Goal: Information Seeking & Learning: Learn about a topic

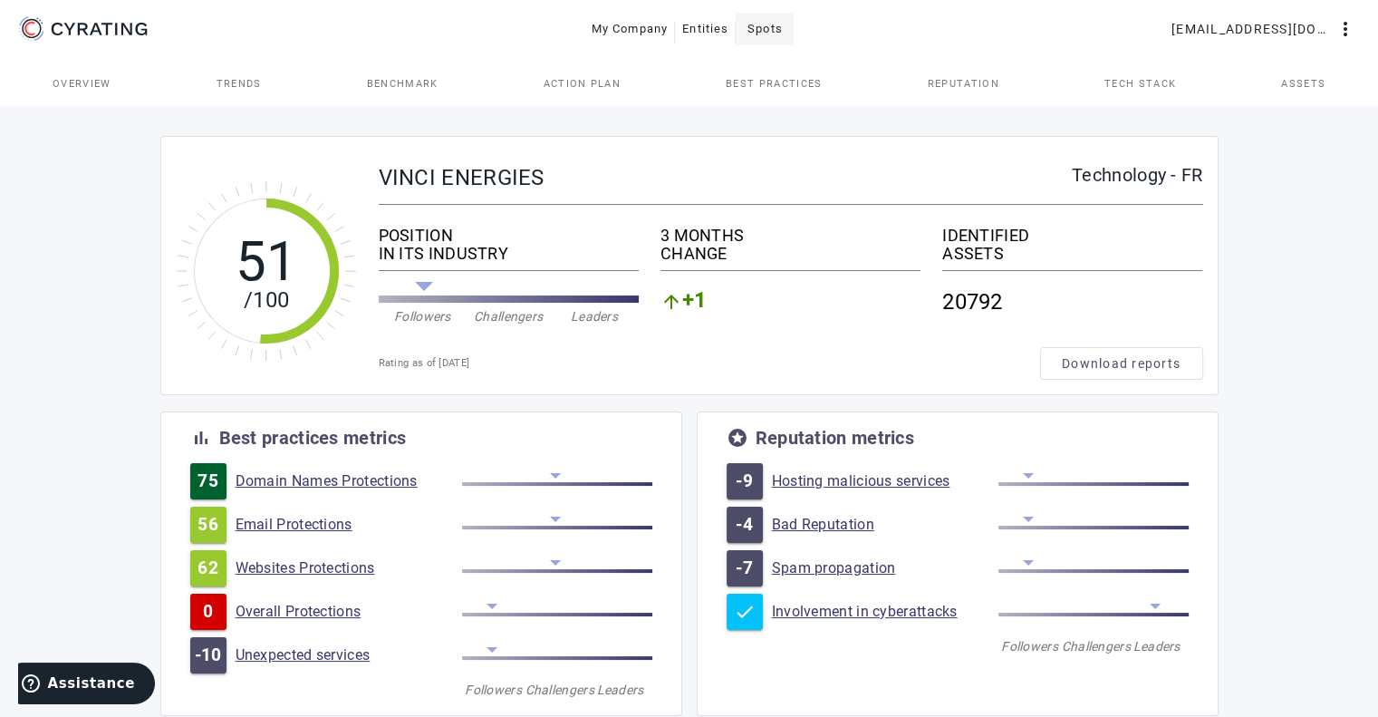
click at [748, 33] on span at bounding box center [765, 29] width 58 height 44
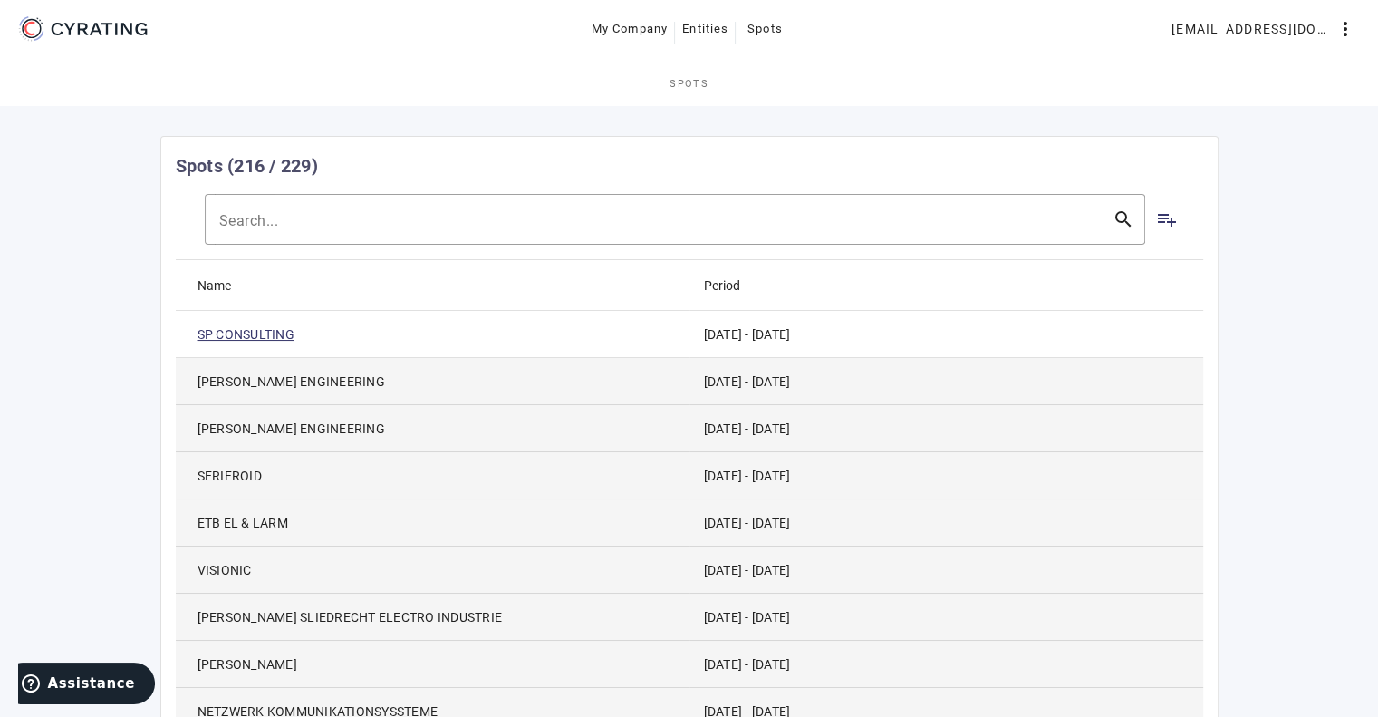
click at [243, 336] on link "SP CONSULTING" at bounding box center [246, 334] width 97 height 18
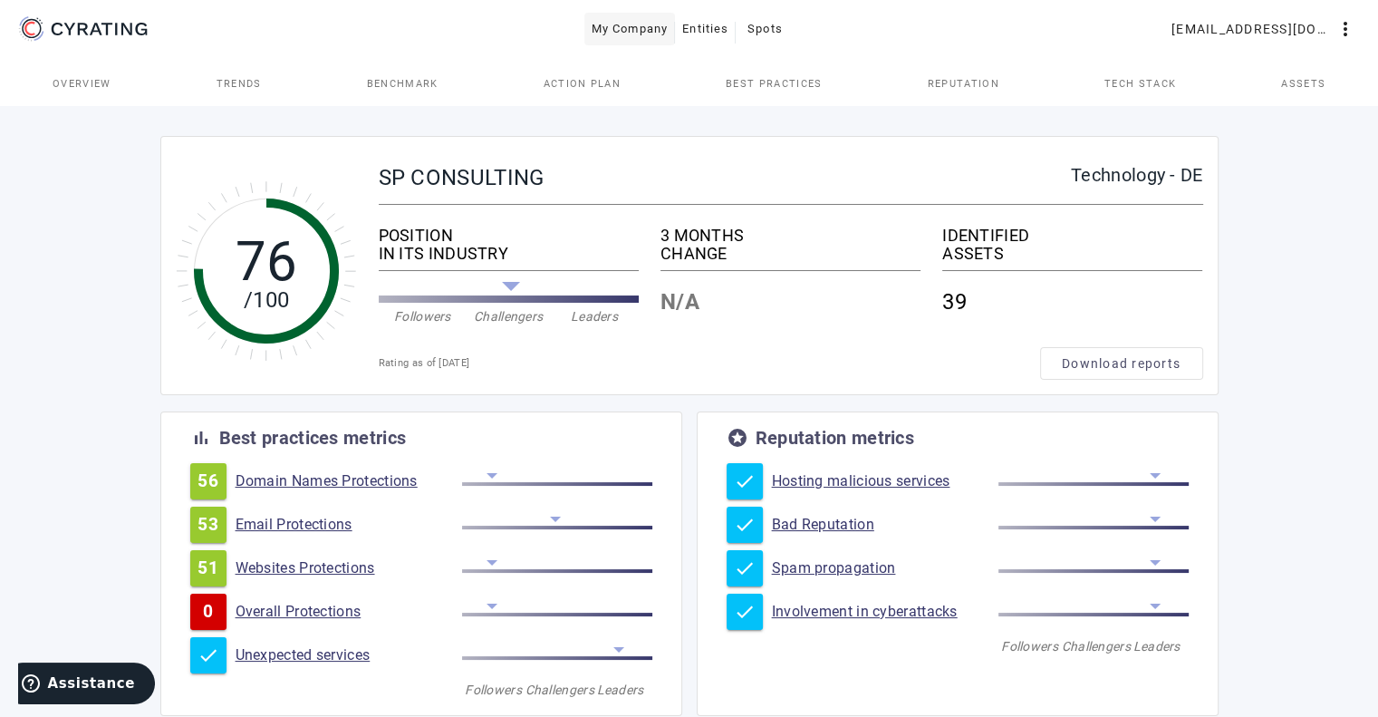
click at [621, 21] on span "My Company" at bounding box center [630, 29] width 77 height 29
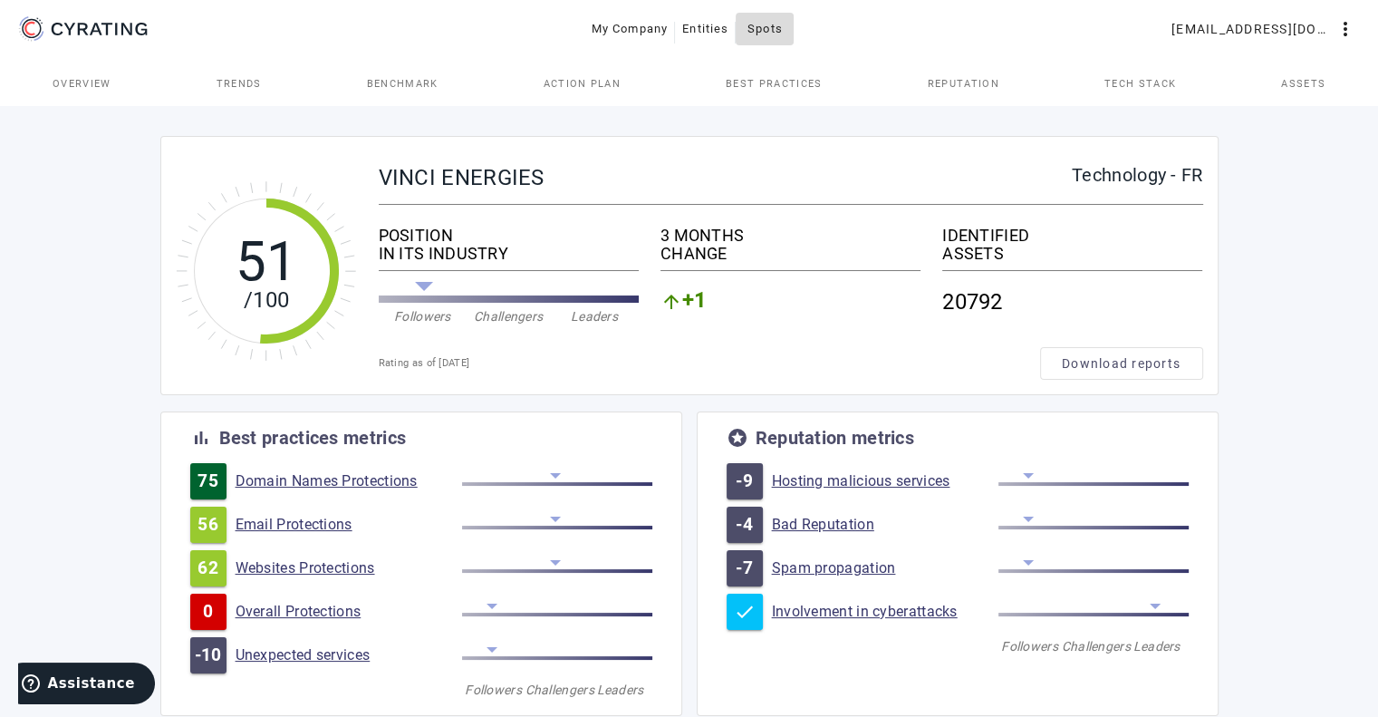
click at [762, 40] on span "Spots" at bounding box center [765, 29] width 35 height 29
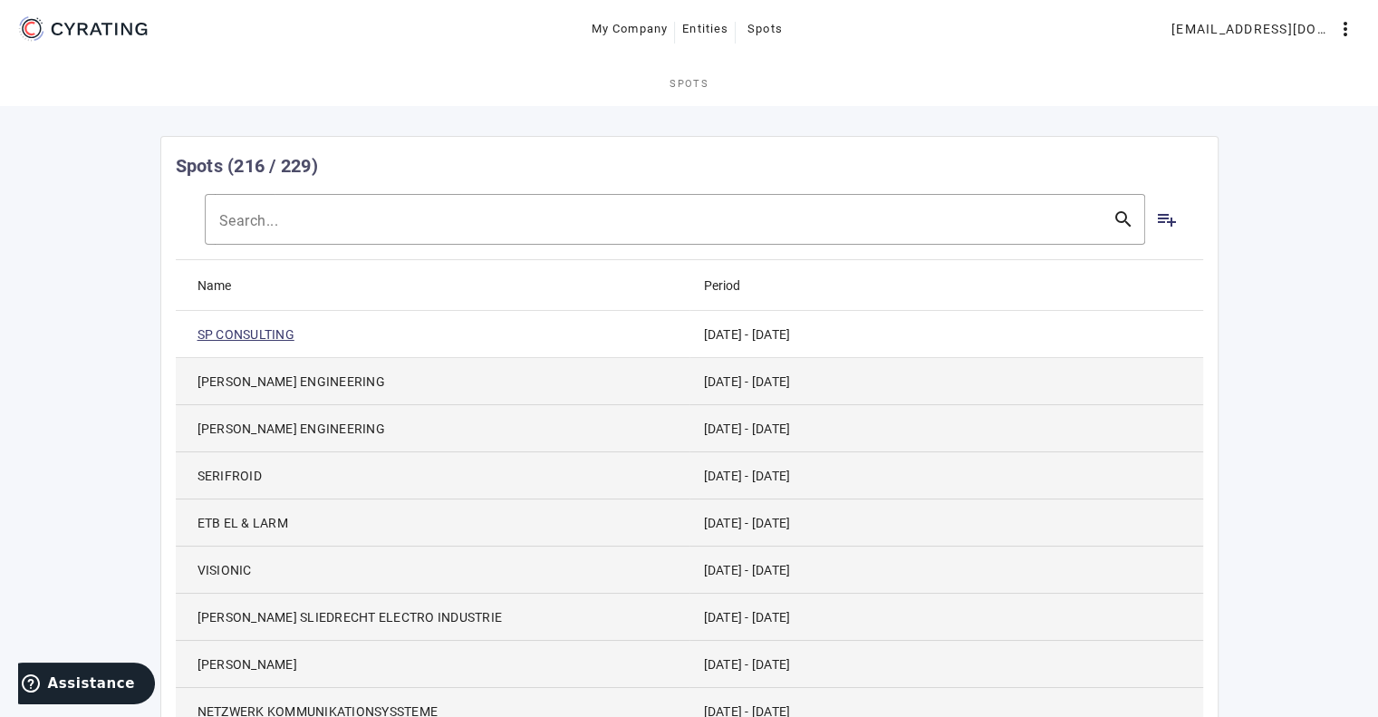
click at [247, 336] on link "SP CONSULTING" at bounding box center [246, 334] width 97 height 18
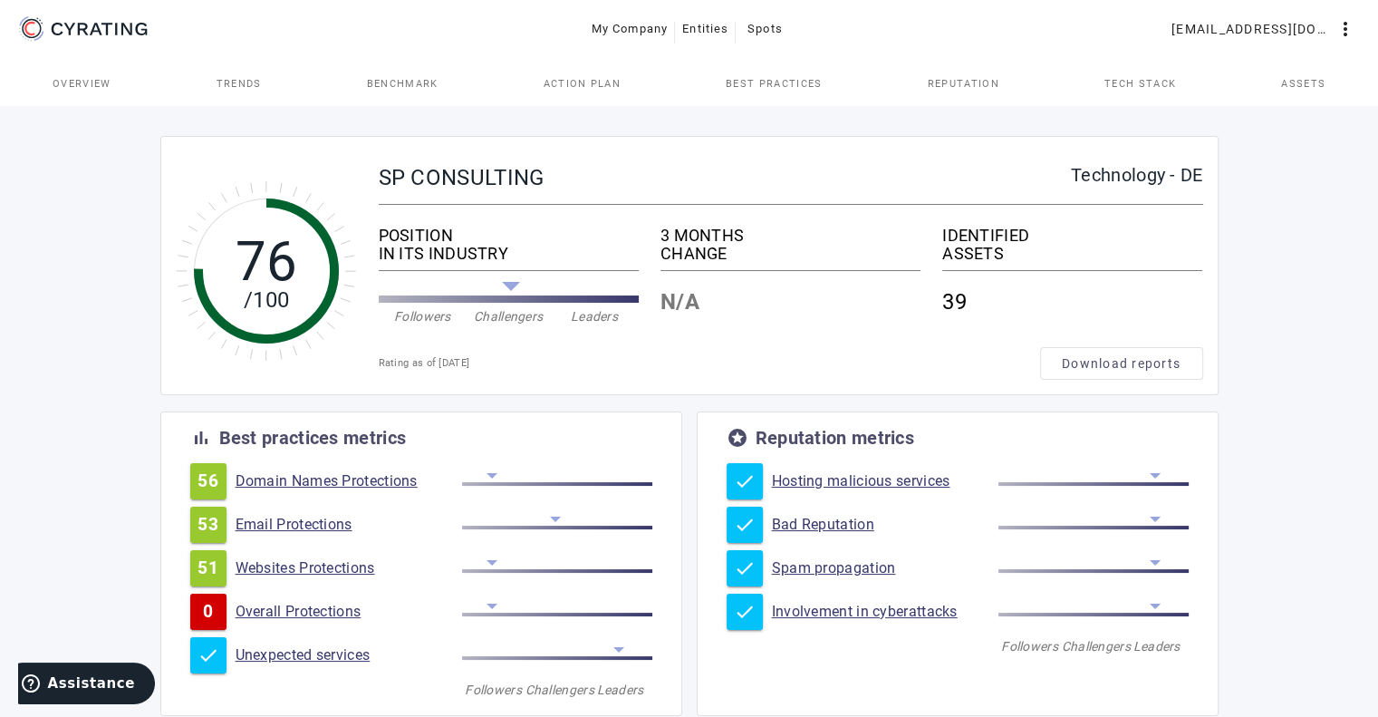
drag, startPoint x: 508, startPoint y: 354, endPoint x: 408, endPoint y: 352, distance: 99.7
click at [408, 352] on div "Rating as of [DATE] Download reports" at bounding box center [791, 363] width 825 height 33
click at [1311, 288] on div "76 /100 SP CONSULTING Technology - DE POSITION IN ITS INDUSTRY Followers Challe…" at bounding box center [689, 578] width 1378 height 952
click at [791, 83] on span "Best practices" at bounding box center [774, 84] width 96 height 10
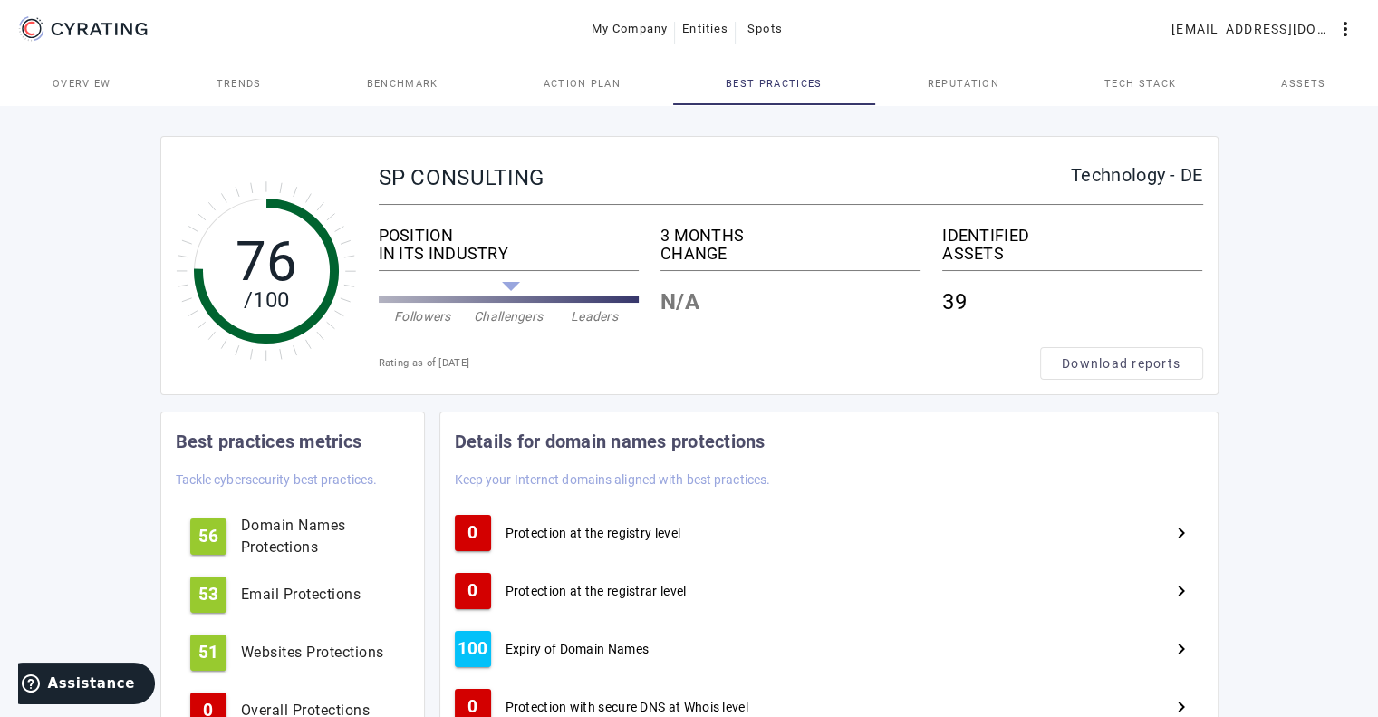
click at [206, 87] on link "Trends" at bounding box center [239, 84] width 150 height 44
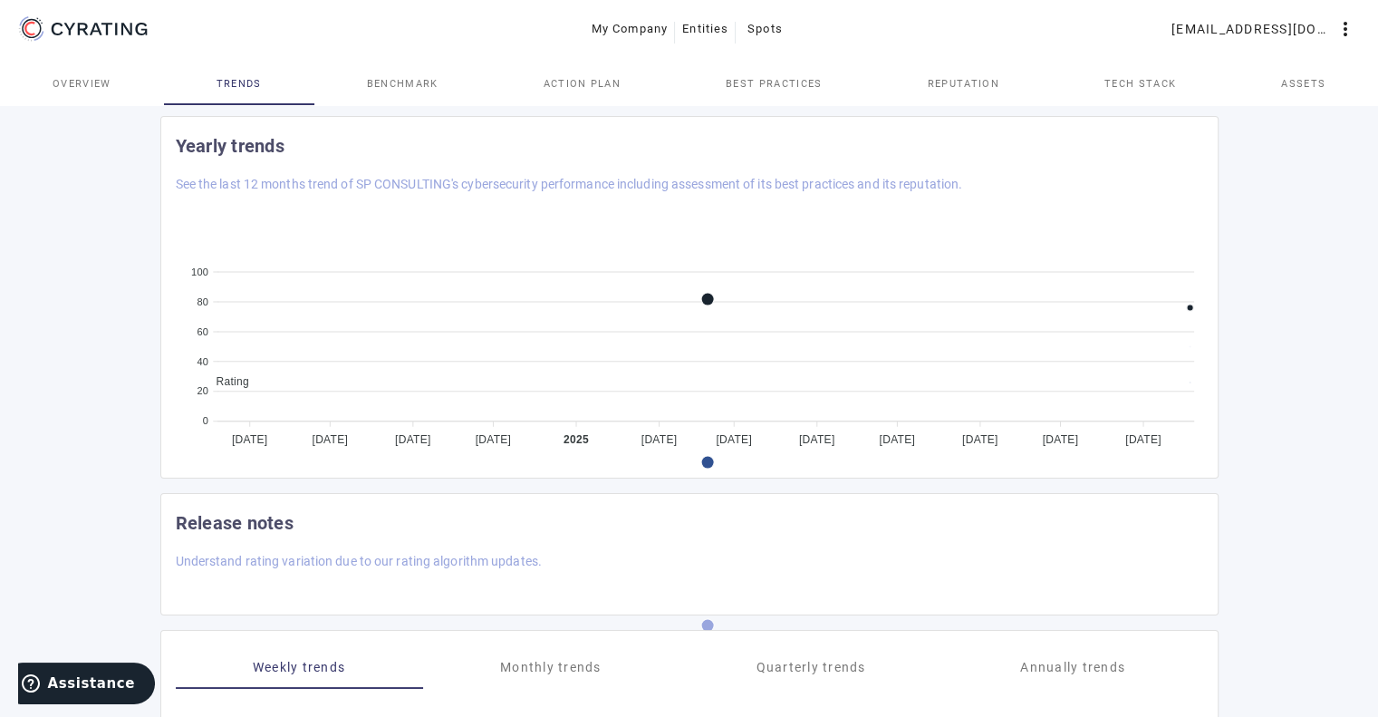
scroll to position [268, 0]
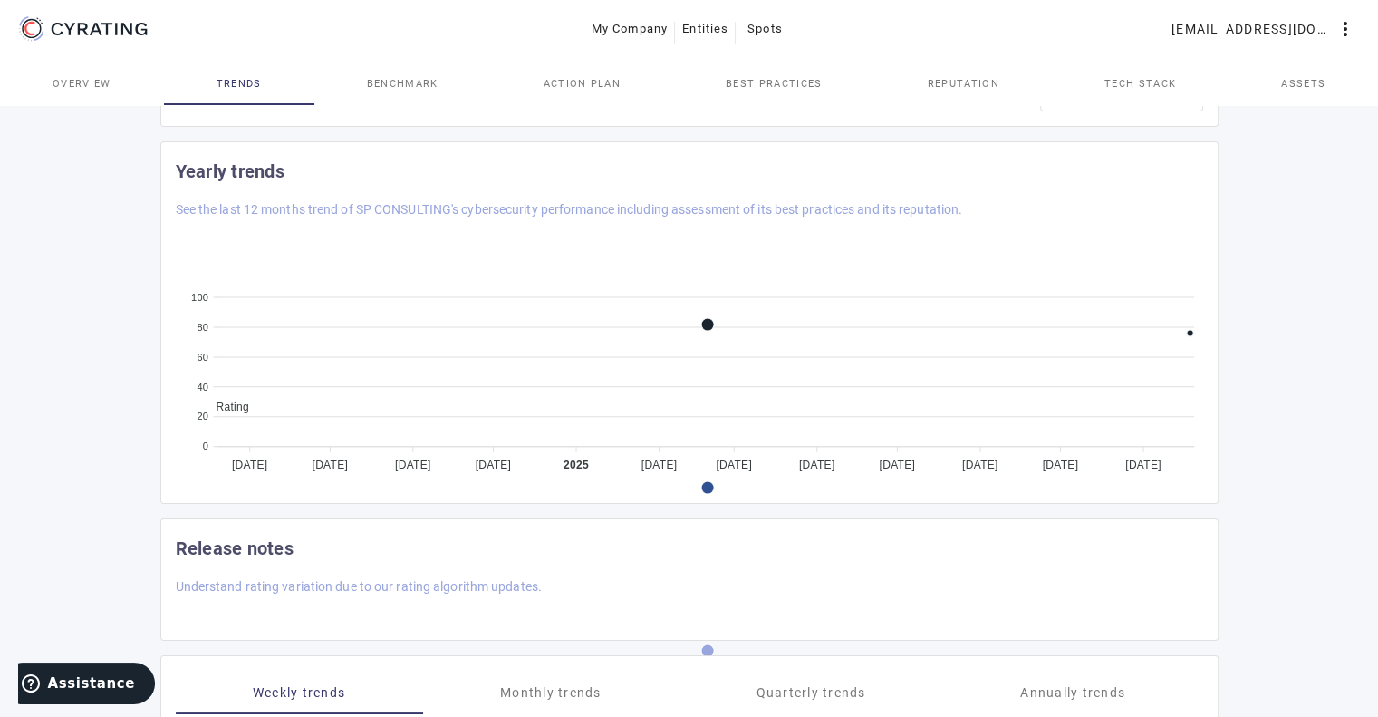
click at [1334, 297] on div "76 /100 SP CONSULTING Technology - DE POSITION IN ITS INDUSTRY Followers Challe…" at bounding box center [689, 412] width 1378 height 1158
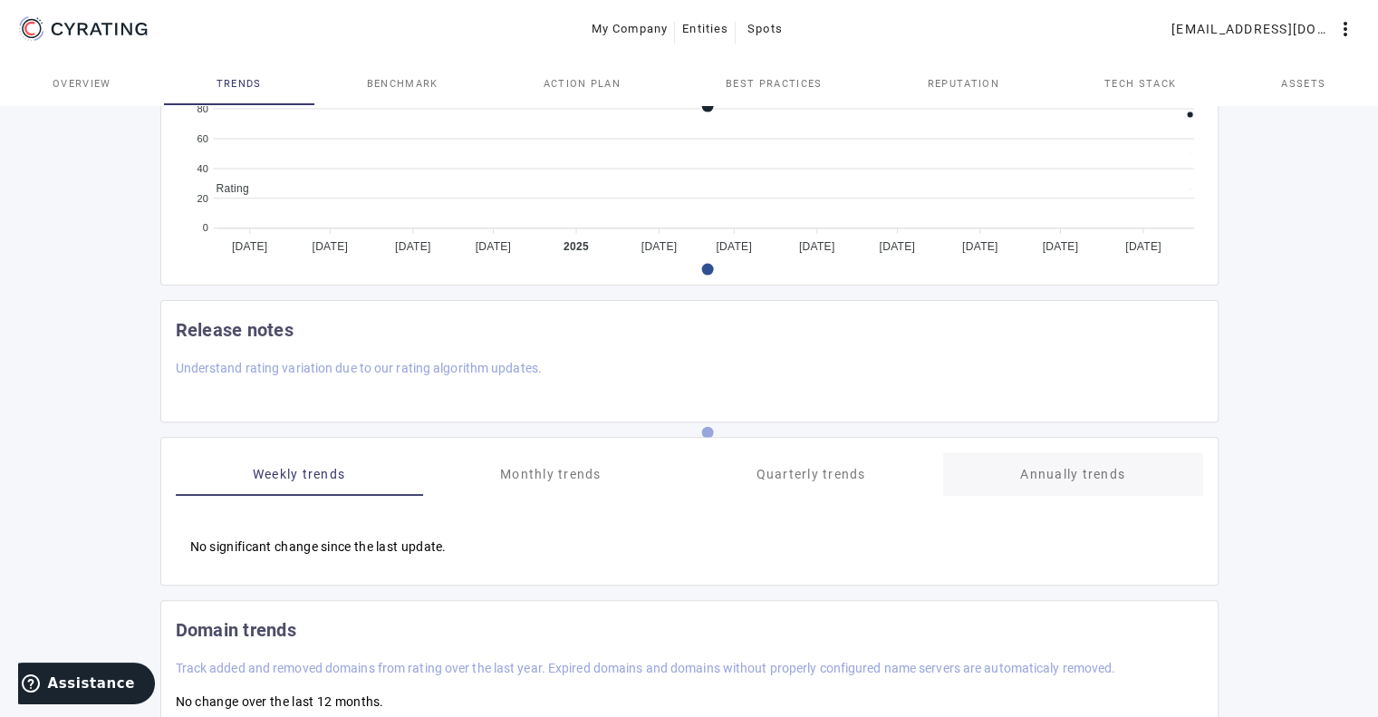
scroll to position [540, 0]
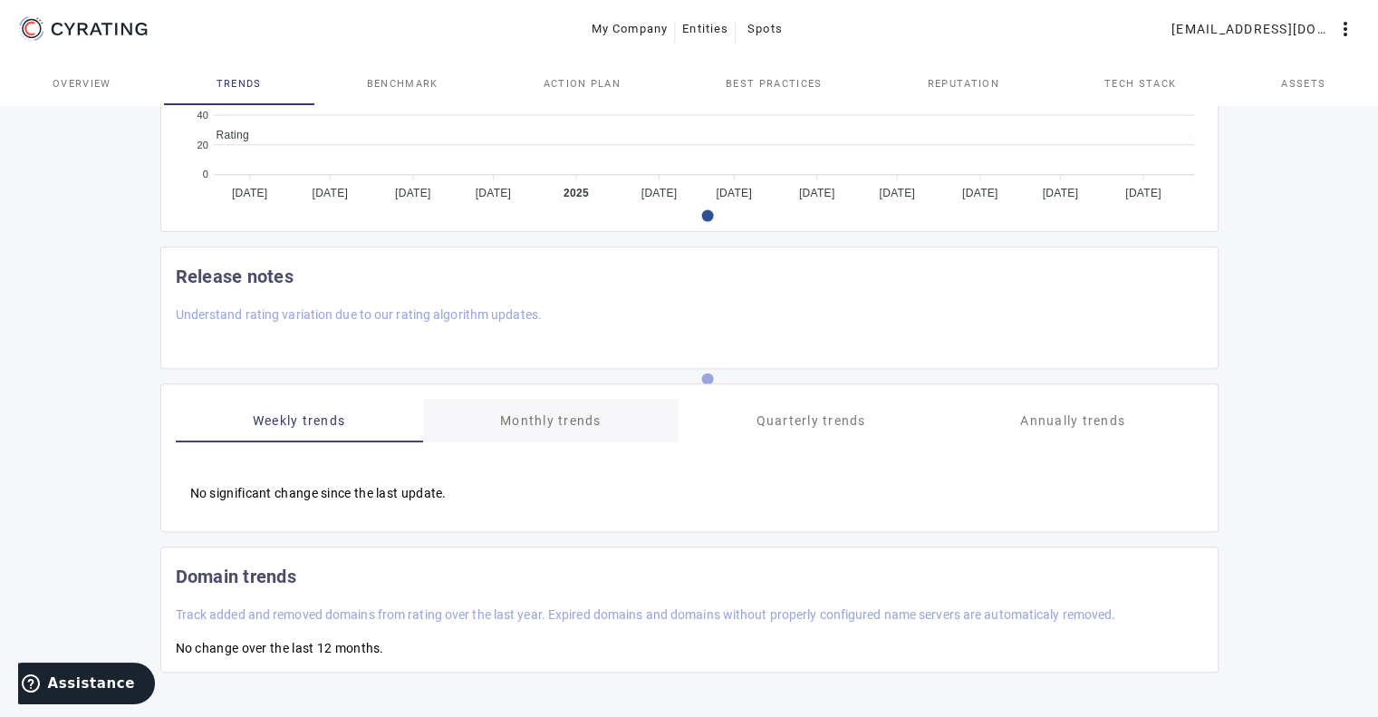
click at [518, 407] on span "Monthly trends" at bounding box center [551, 421] width 102 height 44
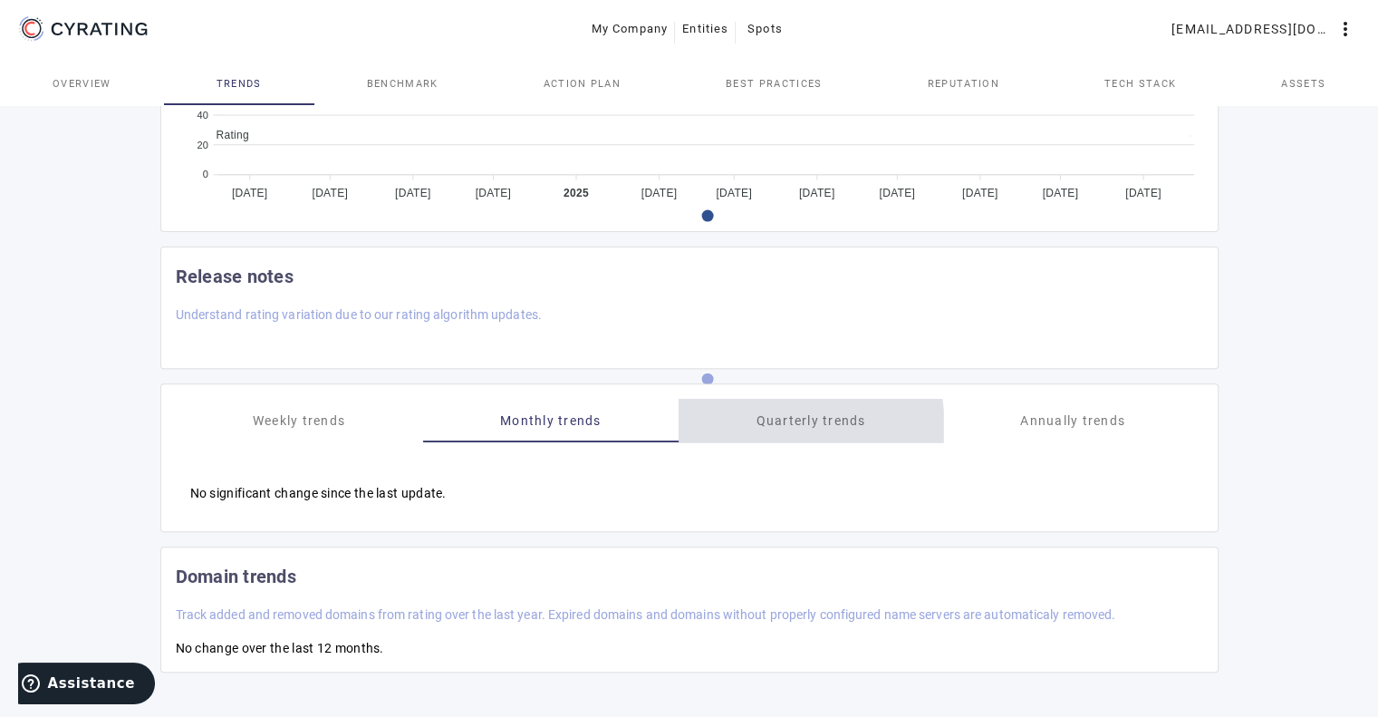
click at [811, 424] on span "Quarterly trends" at bounding box center [811, 420] width 110 height 13
click at [1073, 402] on span "Annually trends" at bounding box center [1073, 421] width 105 height 44
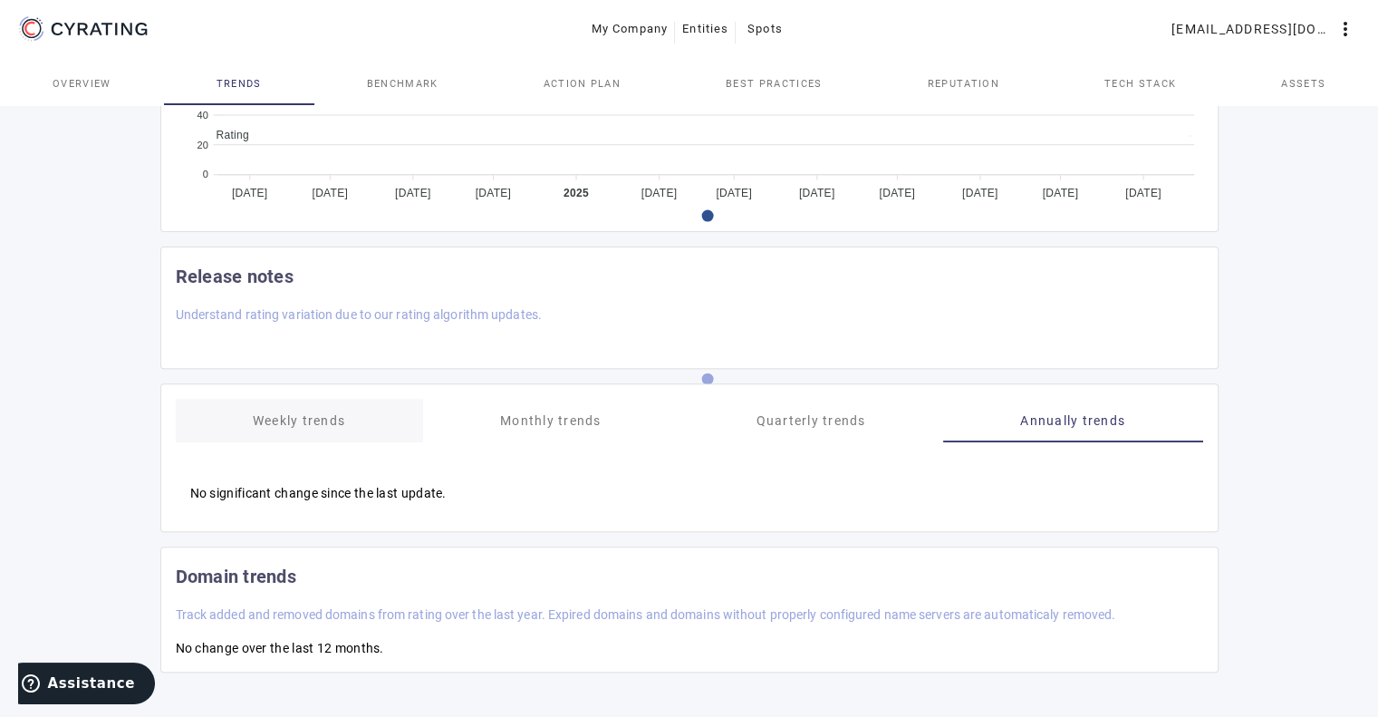
click at [272, 416] on span "Weekly trends" at bounding box center [299, 420] width 92 height 13
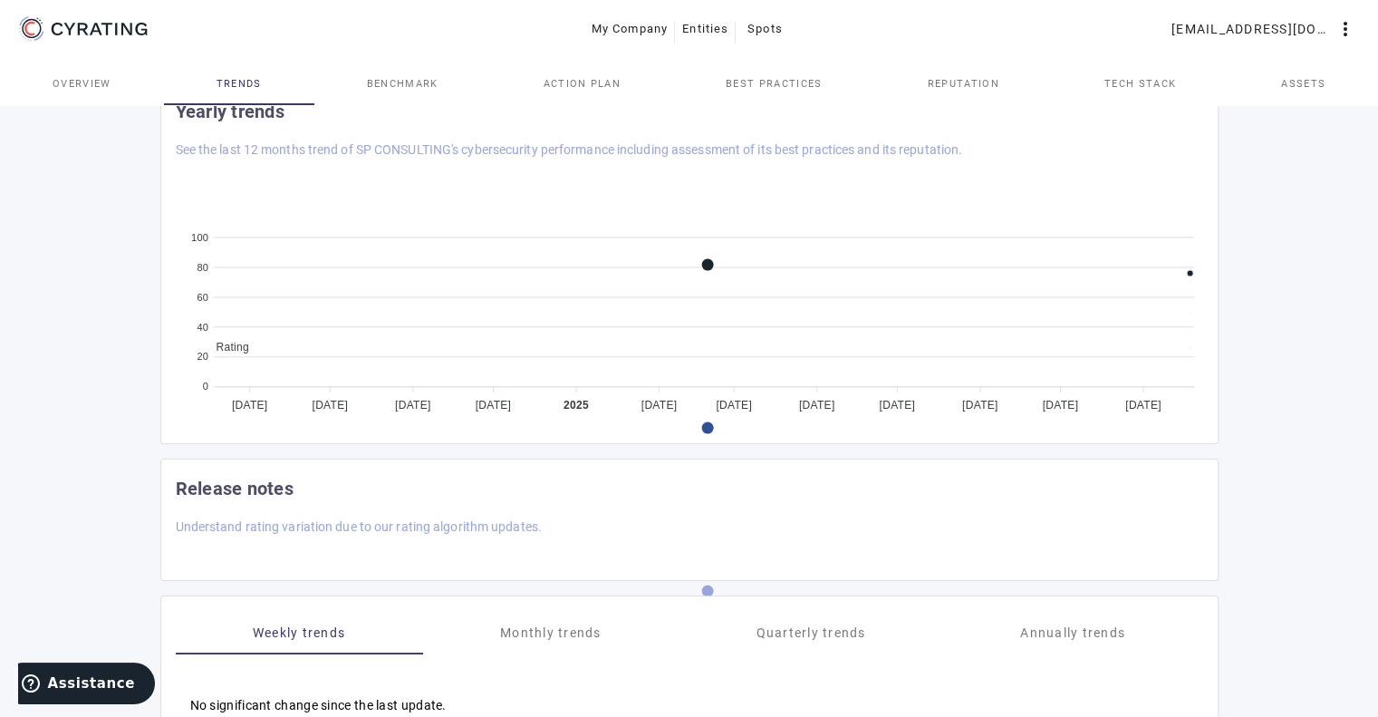
scroll to position [0, 0]
